Goal: Transaction & Acquisition: Book appointment/travel/reservation

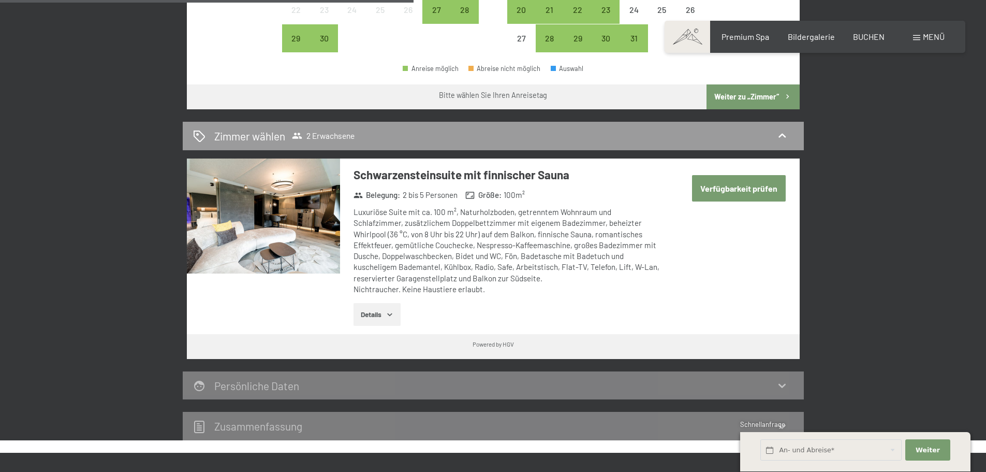
scroll to position [518, 0]
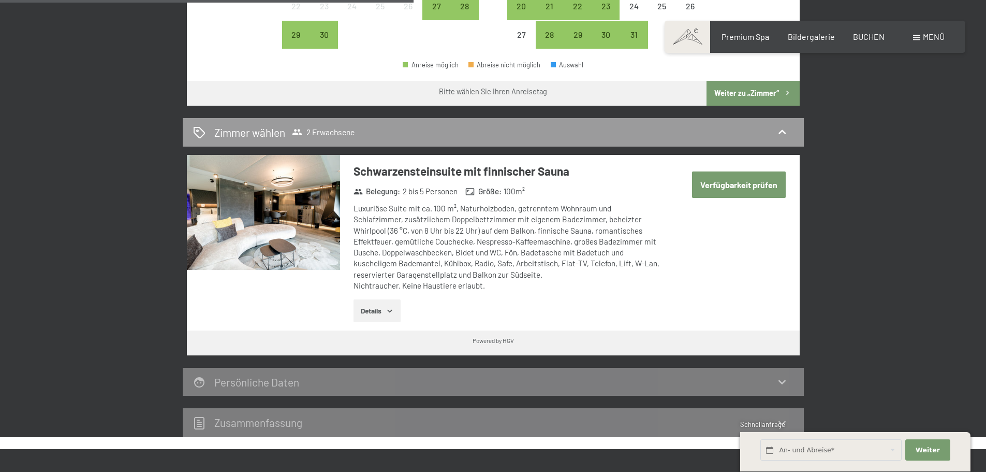
click at [252, 215] on img at bounding box center [263, 212] width 153 height 115
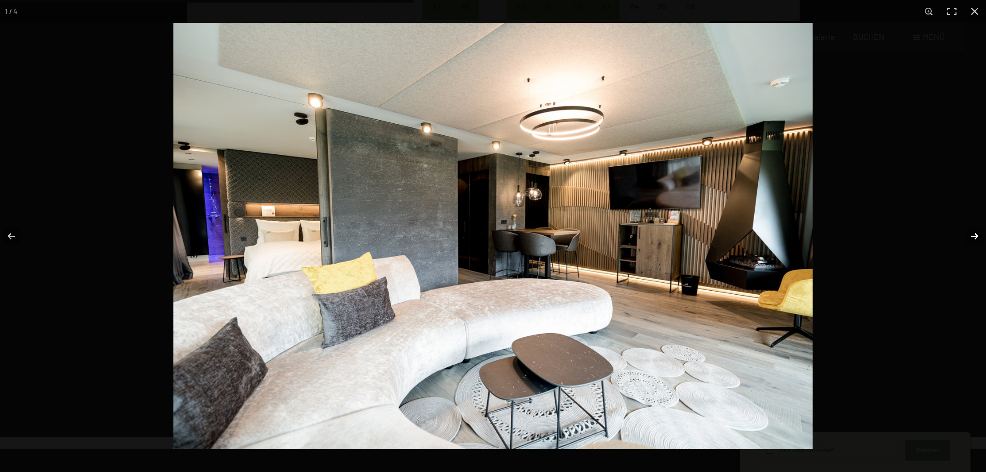
click at [978, 231] on button "button" at bounding box center [968, 236] width 36 height 52
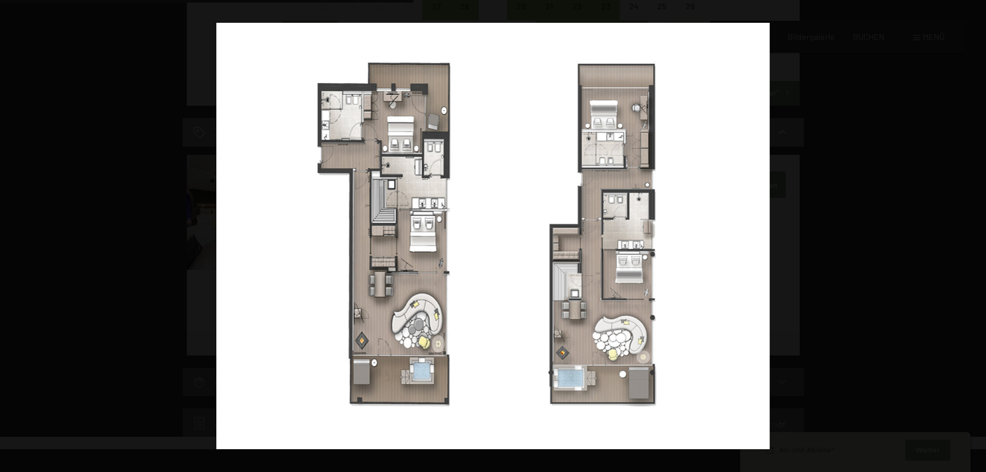
click at [978, 231] on button "button" at bounding box center [968, 236] width 36 height 52
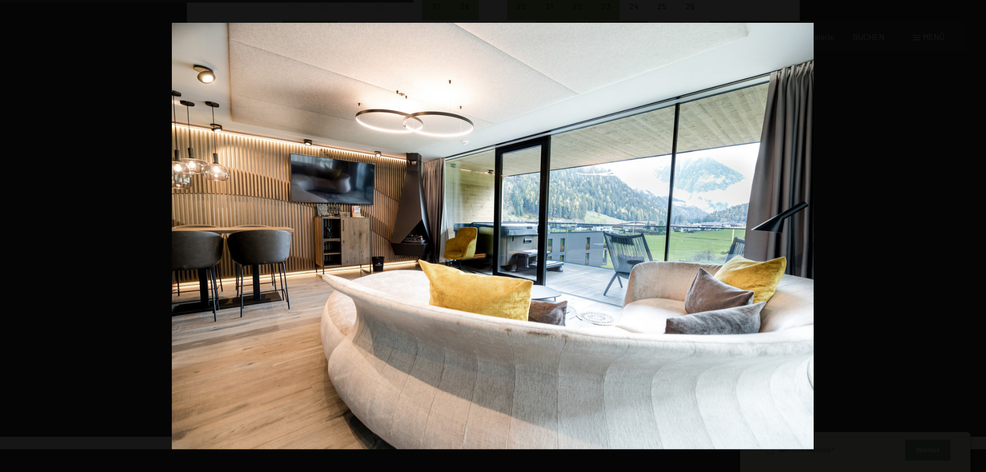
click at [978, 231] on button "button" at bounding box center [968, 236] width 36 height 52
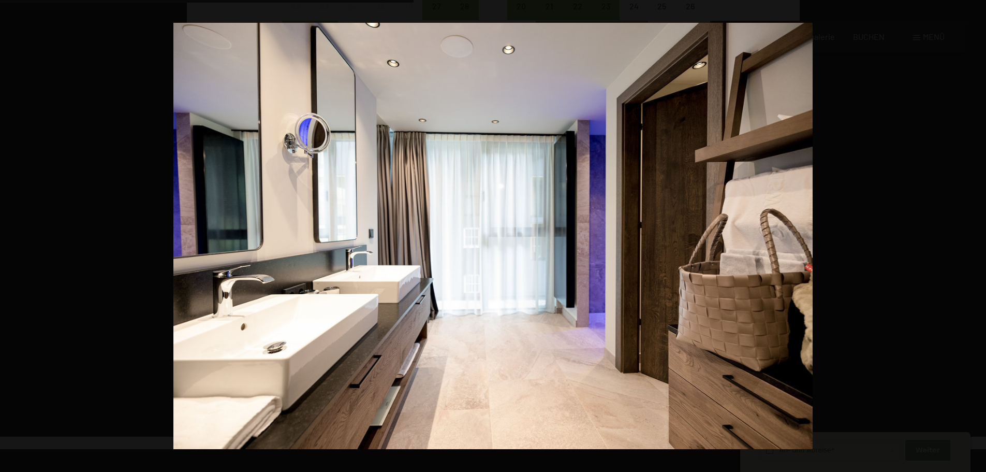
click at [978, 231] on button "button" at bounding box center [968, 236] width 36 height 52
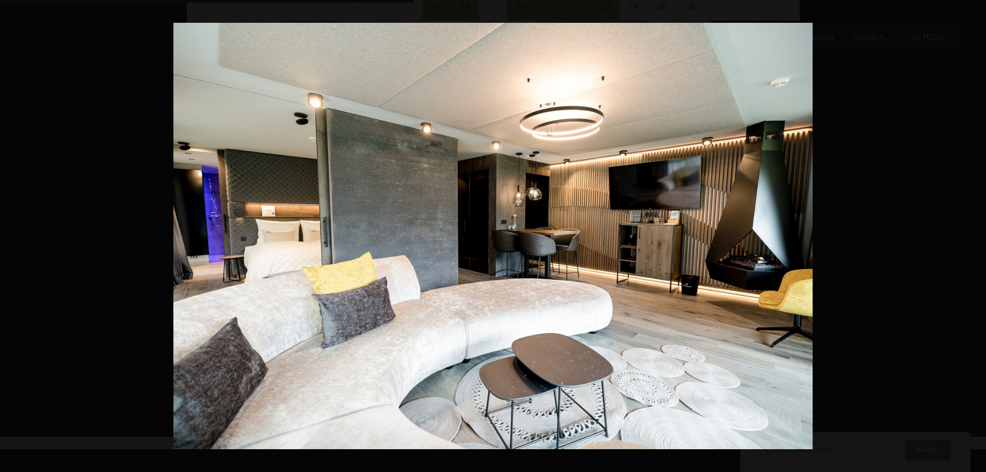
click at [978, 231] on button "button" at bounding box center [968, 236] width 36 height 52
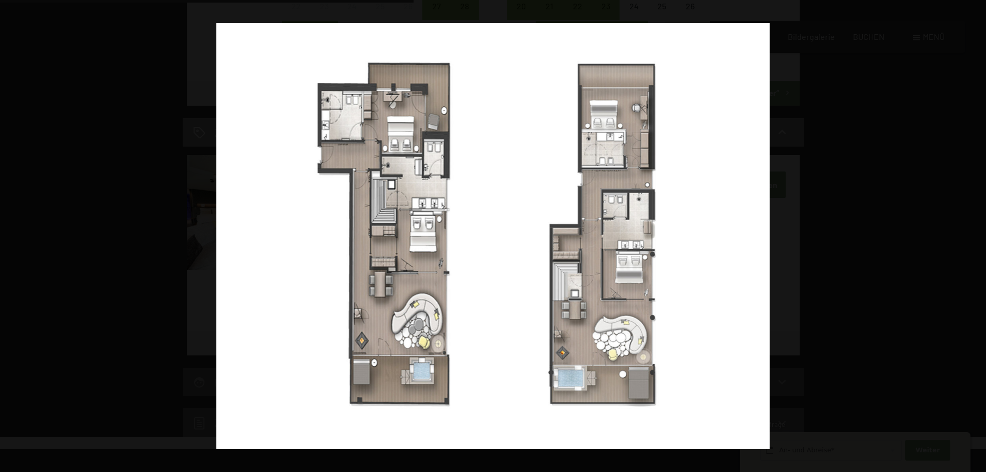
click at [978, 231] on button "button" at bounding box center [968, 236] width 36 height 52
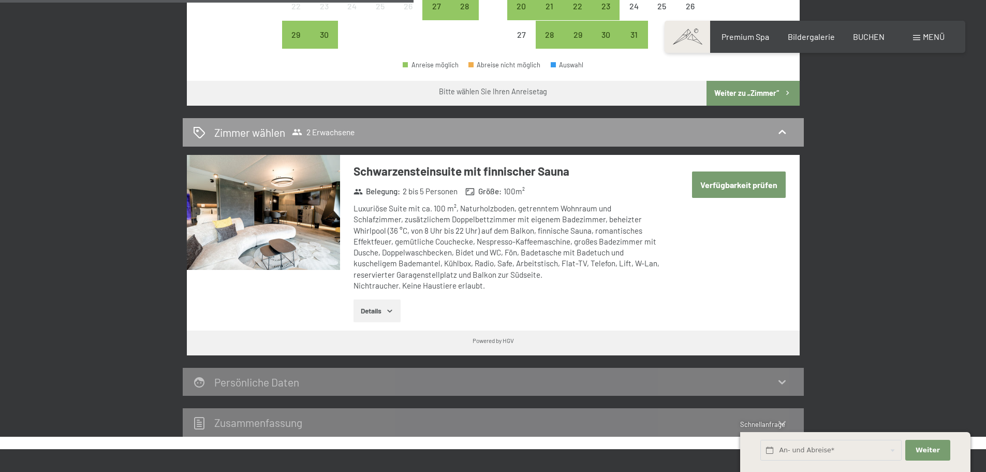
click at [0, 0] on button "button" at bounding box center [0, 0] width 0 height 0
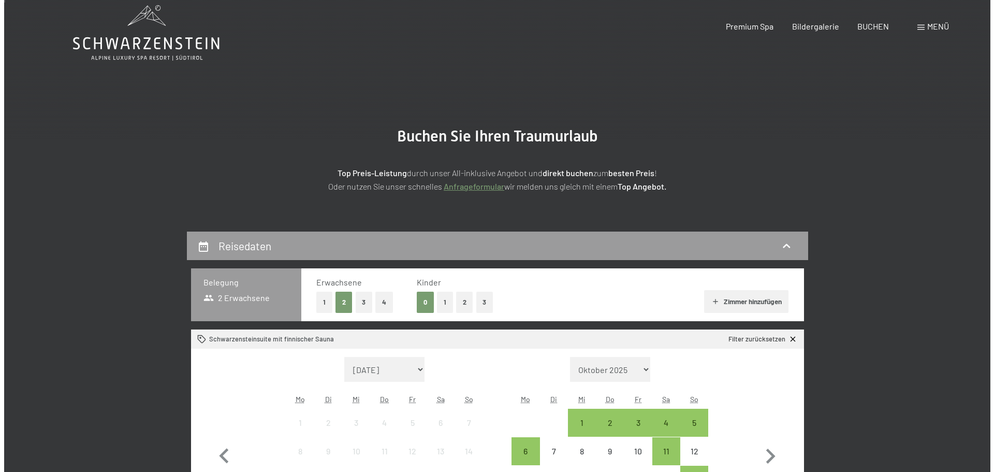
scroll to position [0, 0]
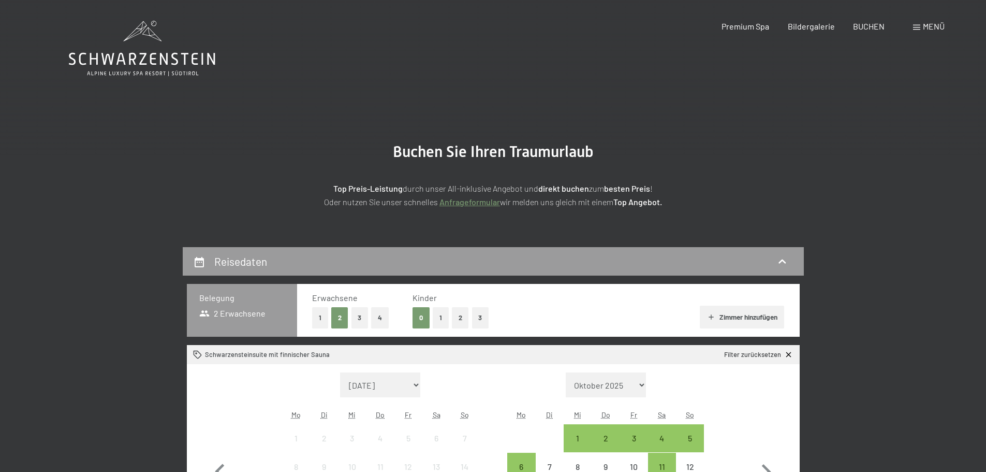
drag, startPoint x: 934, startPoint y: 32, endPoint x: 926, endPoint y: 23, distance: 11.7
click at [926, 23] on span "Menü" at bounding box center [934, 26] width 22 height 10
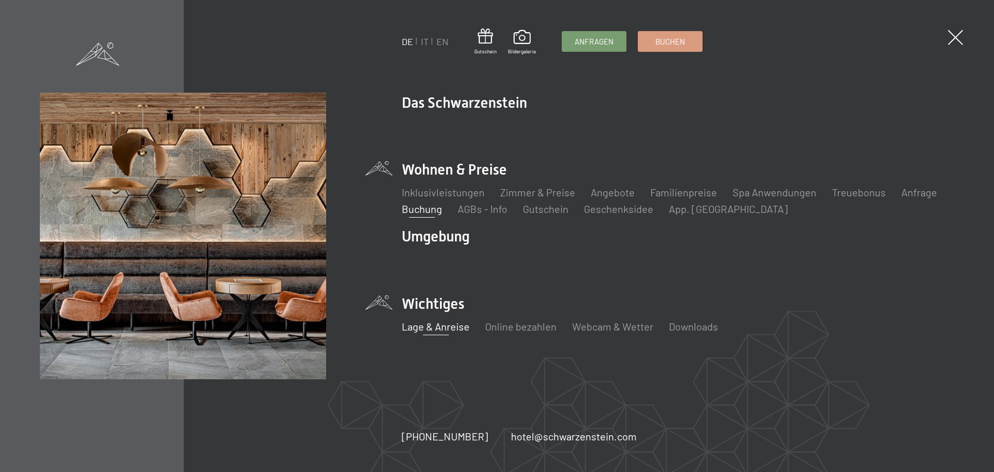
click at [437, 324] on link "Lage & Anreise" at bounding box center [436, 326] width 68 height 12
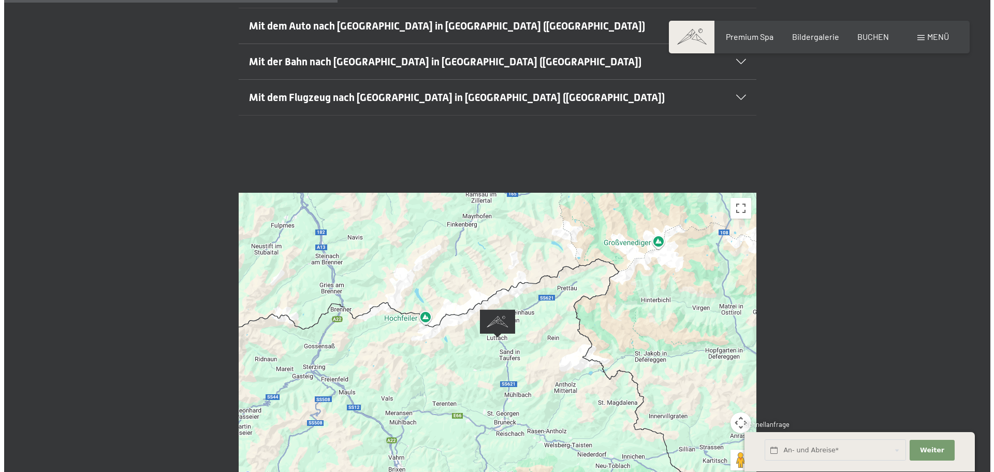
scroll to position [362, 0]
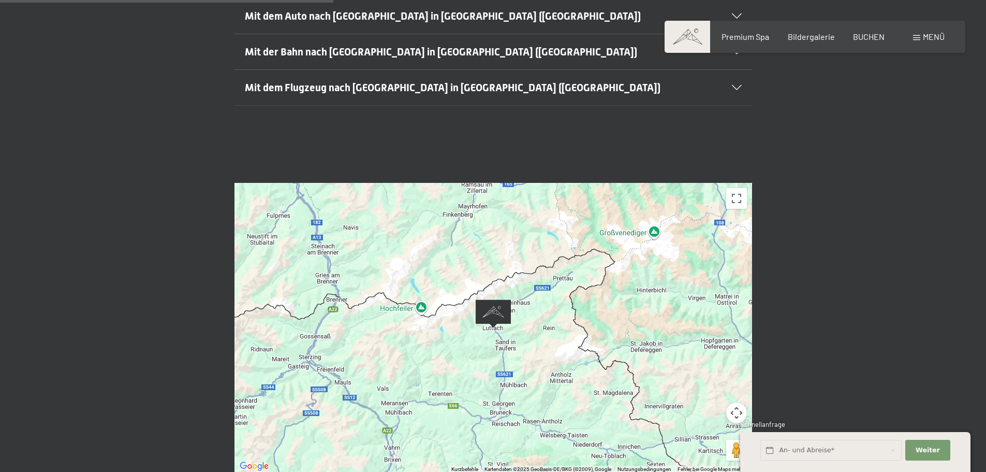
click at [471, 319] on div at bounding box center [494, 328] width 518 height 290
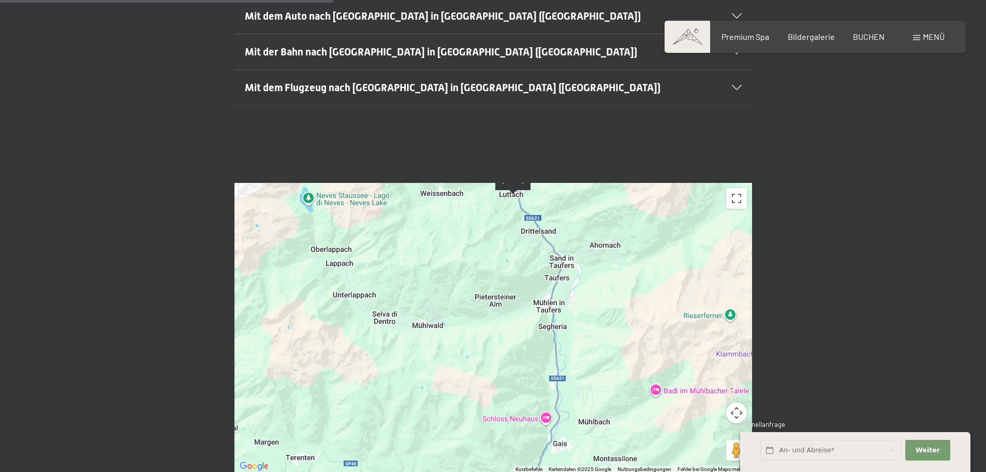
click at [899, 190] on div "← Nach links → Nach rechts ↑ Nach oben ↓ Nach unten + Heranzoomen - Herauszoome…" at bounding box center [493, 328] width 986 height 368
click at [928, 38] on span "Menü" at bounding box center [934, 37] width 22 height 10
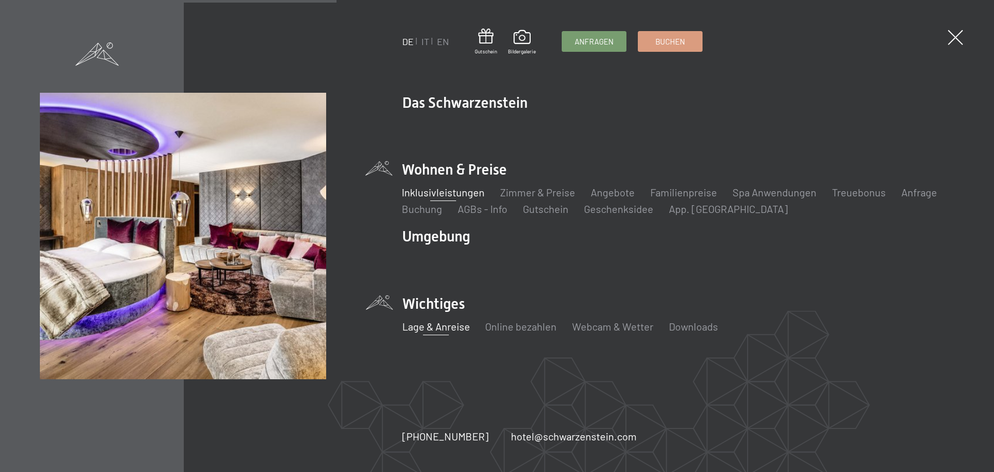
click at [464, 191] on link "Inklusivleistungen" at bounding box center [443, 192] width 83 height 12
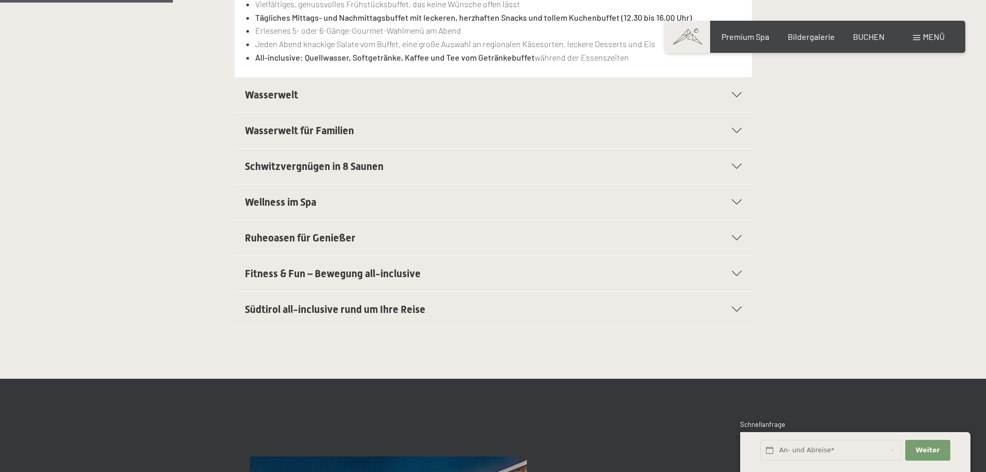
scroll to position [362, 0]
click at [469, 283] on div "Fitness & Fun – Bewegung all-inclusive" at bounding box center [493, 272] width 497 height 35
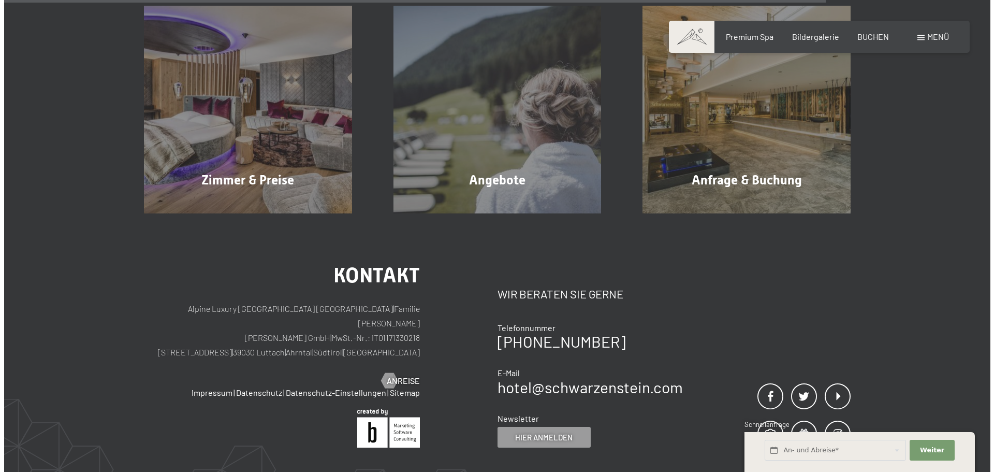
scroll to position [1760, 0]
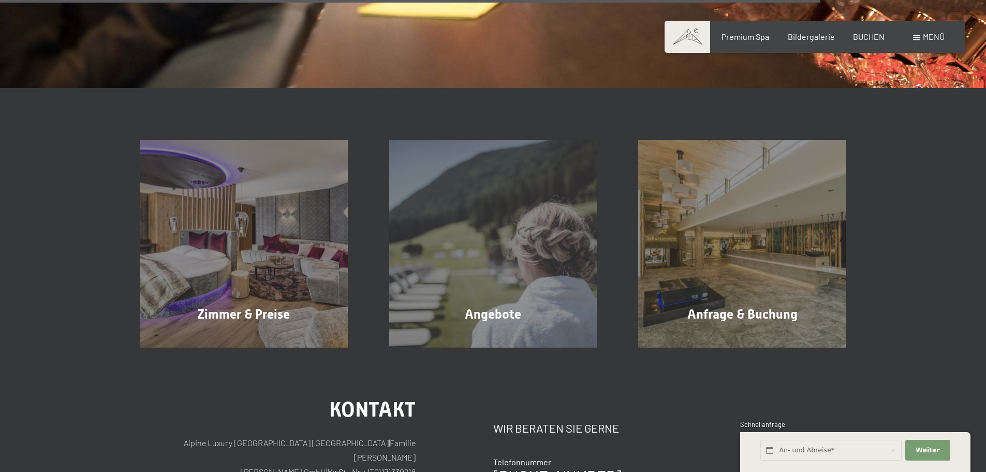
click at [938, 38] on span "Menü" at bounding box center [934, 37] width 22 height 10
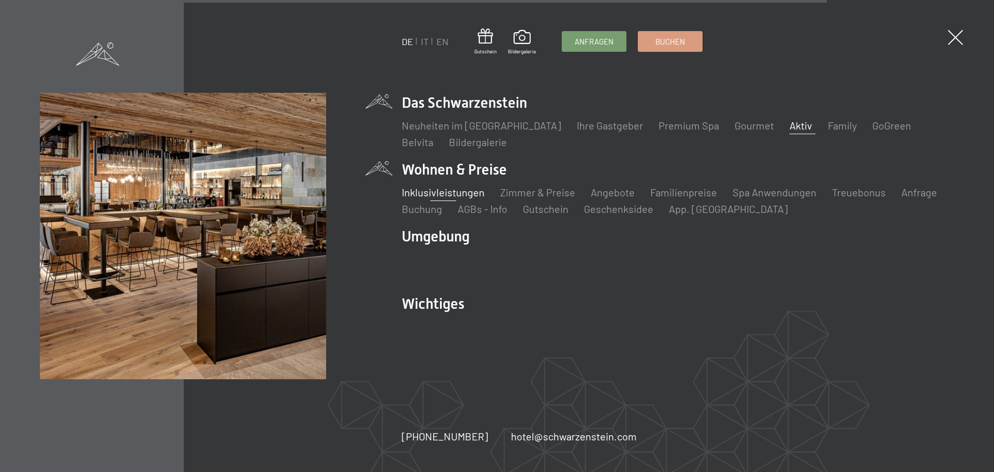
click at [790, 125] on link "Aktiv" at bounding box center [801, 125] width 23 height 12
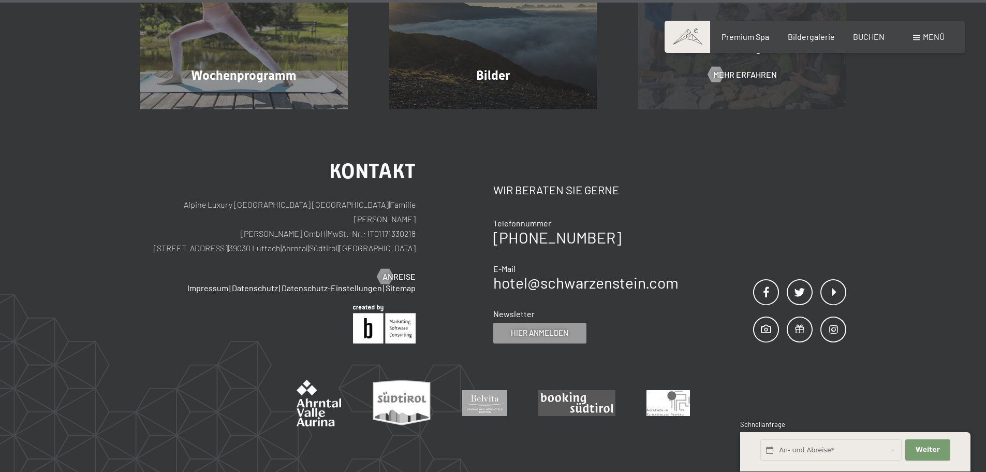
scroll to position [2721, 0]
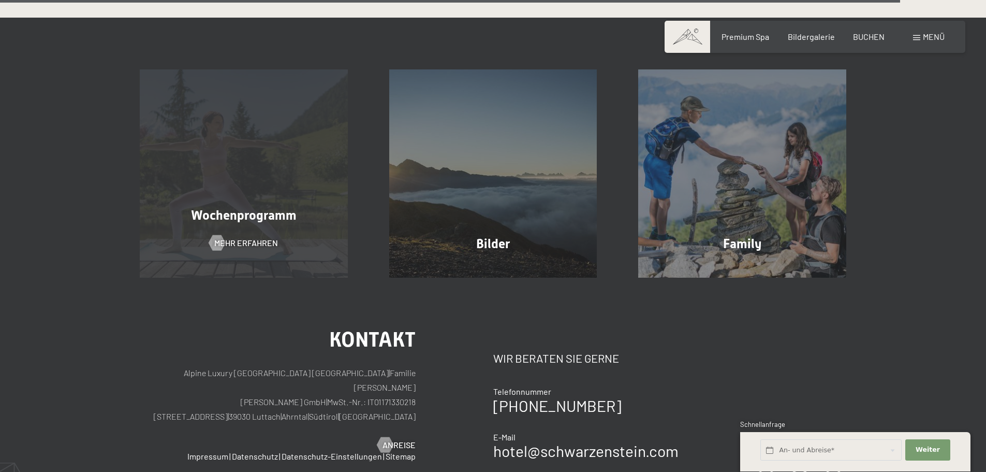
click at [295, 149] on div "Wochenprogramm Mehr erfahren" at bounding box center [244, 173] width 250 height 208
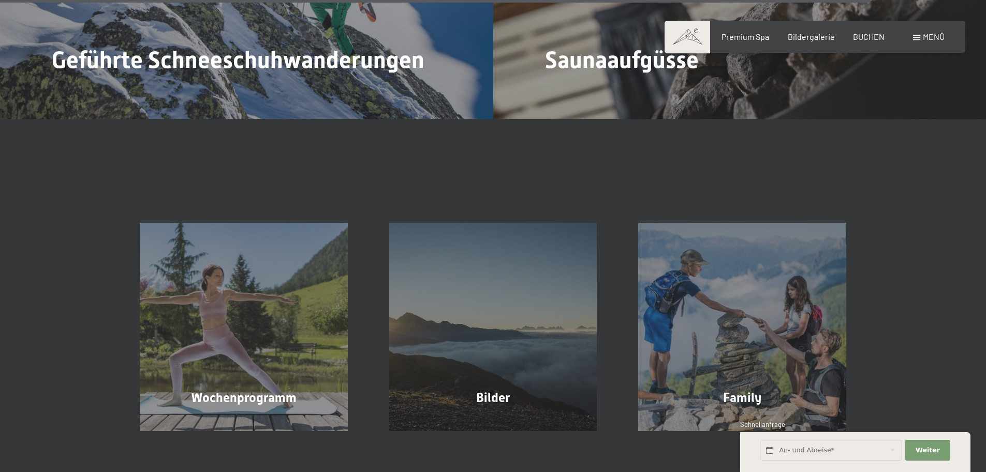
scroll to position [3895, 0]
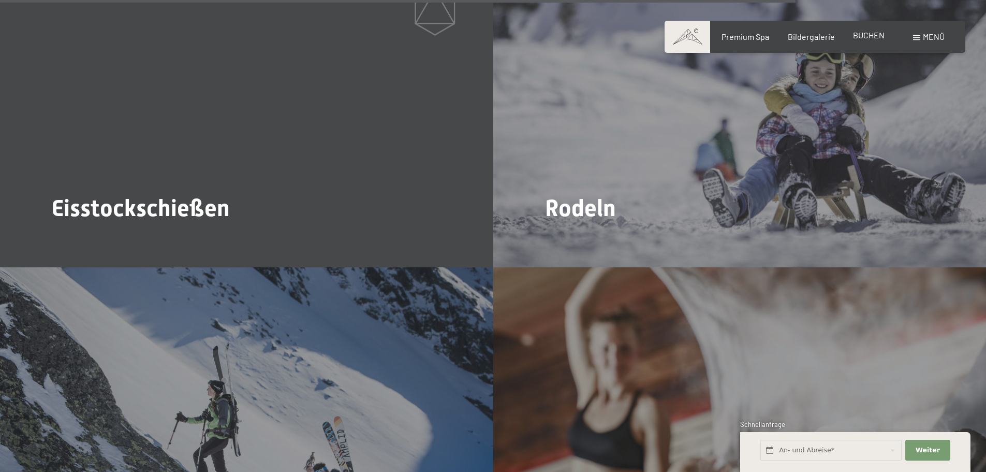
click at [874, 35] on span "BUCHEN" at bounding box center [869, 35] width 32 height 10
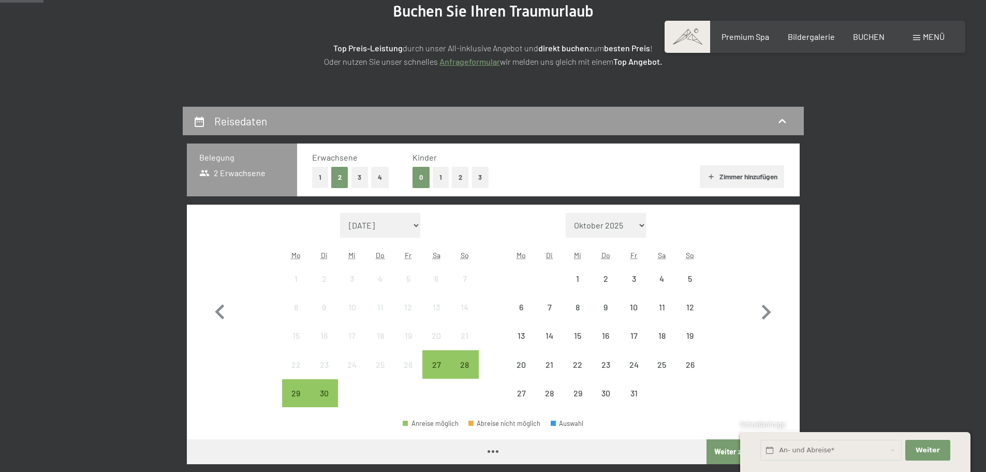
scroll to position [155, 0]
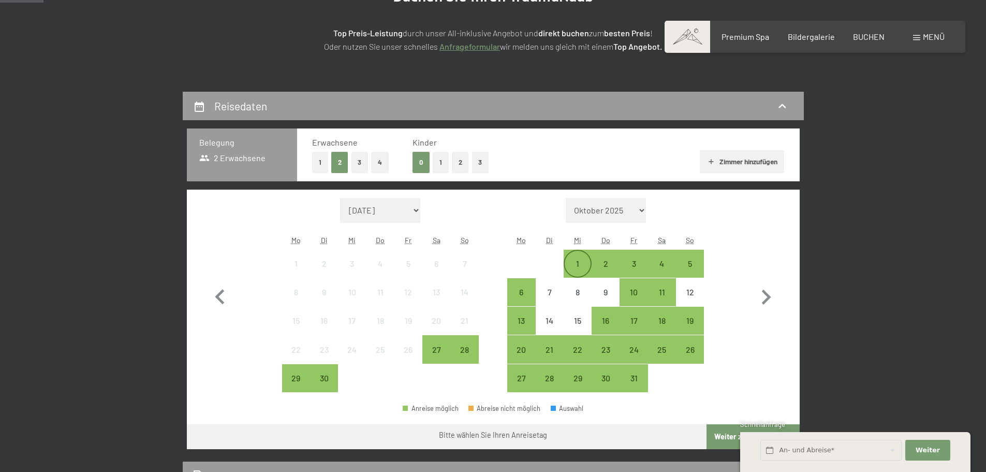
click at [579, 257] on div "1" at bounding box center [578, 264] width 26 height 26
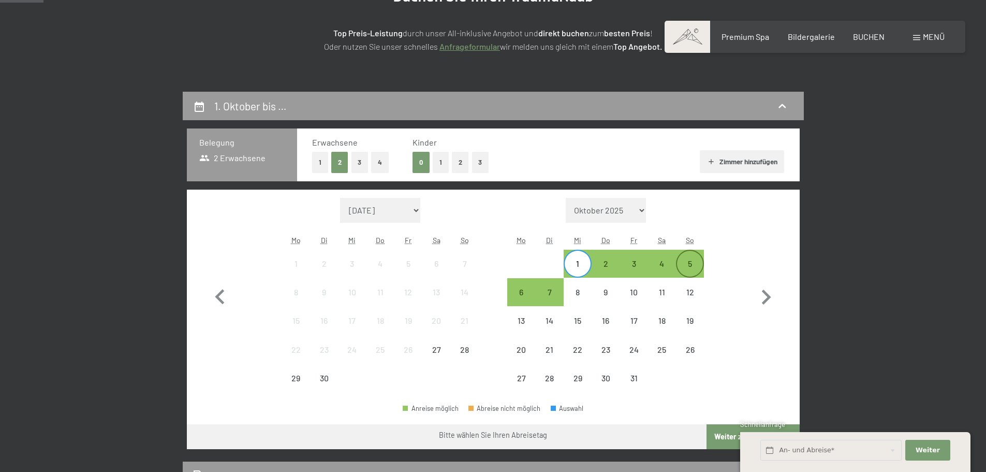
click at [689, 265] on div "5" at bounding box center [690, 272] width 26 height 26
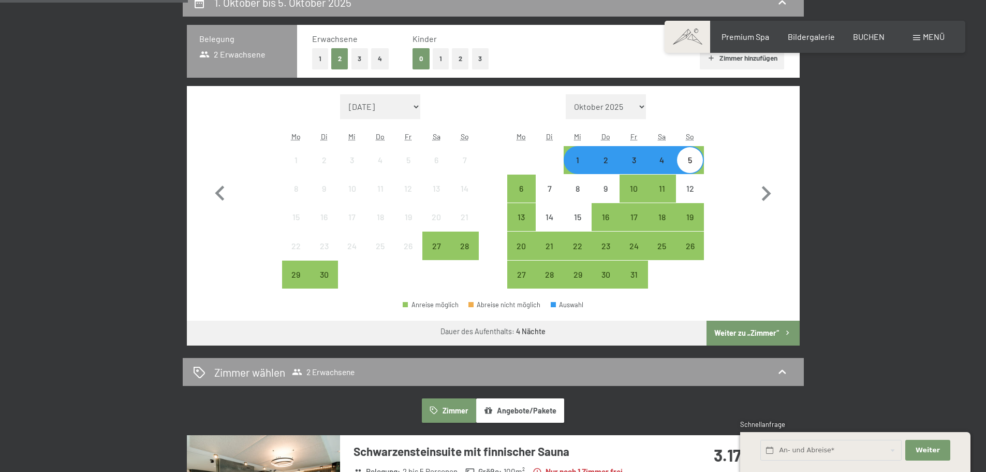
click at [754, 330] on button "Weiter zu „Zimmer“" at bounding box center [753, 333] width 93 height 25
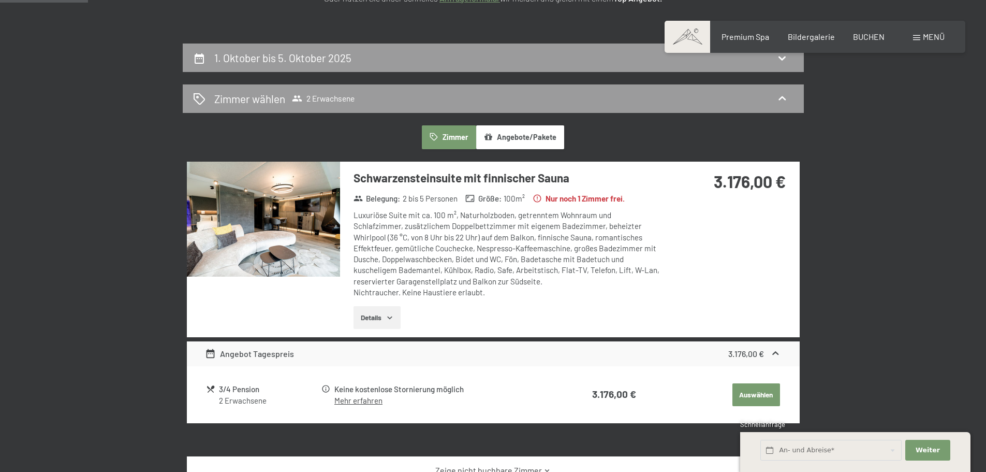
scroll to position [92, 0]
